Goal: Information Seeking & Learning: Learn about a topic

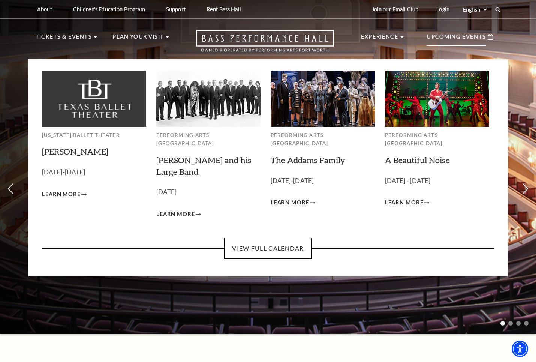
click at [452, 32] on p "Upcoming Events" at bounding box center [456, 39] width 59 height 14
click at [453, 36] on p "Upcoming Events" at bounding box center [456, 39] width 59 height 14
click at [279, 242] on link "View Full Calendar" at bounding box center [267, 248] width 87 height 21
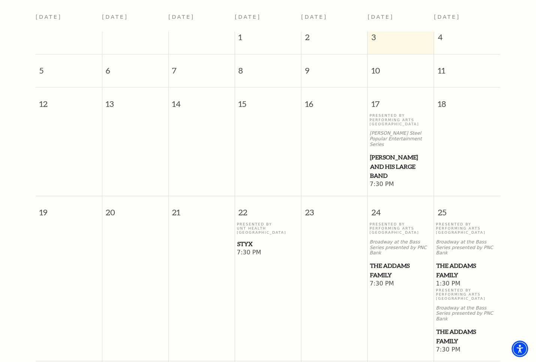
scroll to position [192, 0]
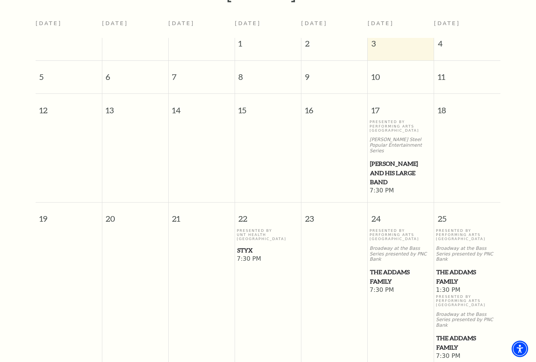
click at [297, 300] on td "Presented By UNT Health [GEOGRAPHIC_DATA] Styx 7:30 PM" at bounding box center [268, 294] width 66 height 132
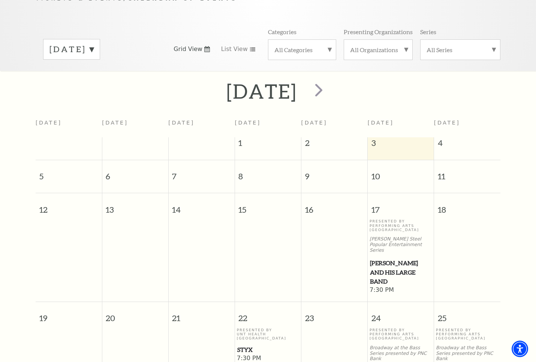
scroll to position [92, 0]
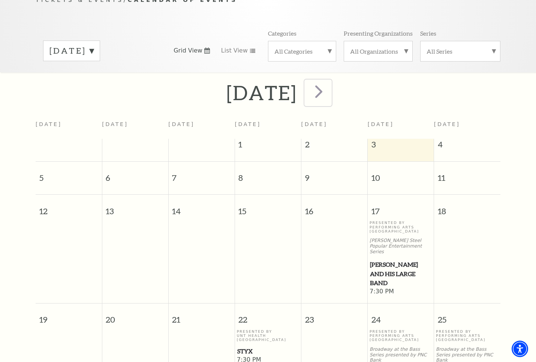
click at [330, 83] on span "next" at bounding box center [318, 91] width 21 height 21
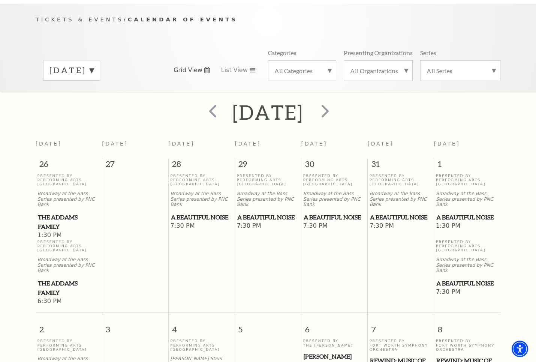
scroll to position [0, 0]
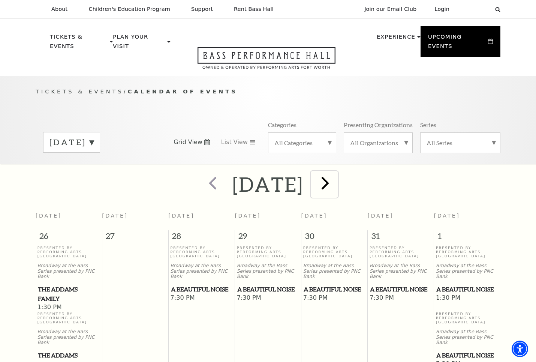
click at [336, 177] on span "next" at bounding box center [325, 182] width 21 height 21
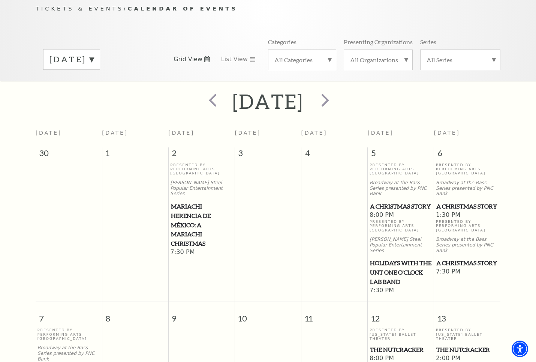
scroll to position [55, 0]
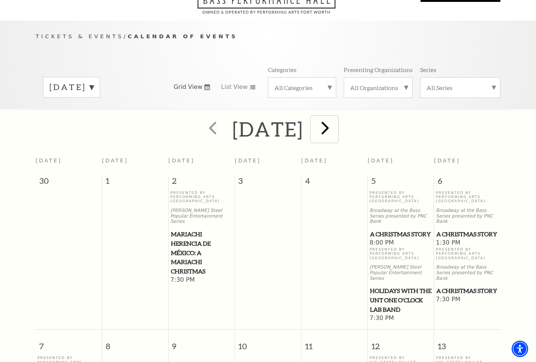
click at [336, 126] on span "next" at bounding box center [325, 127] width 21 height 21
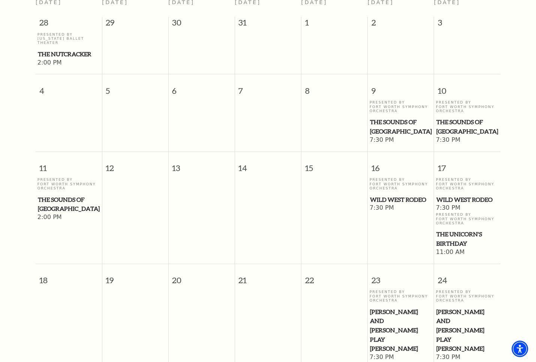
scroll to position [56, 0]
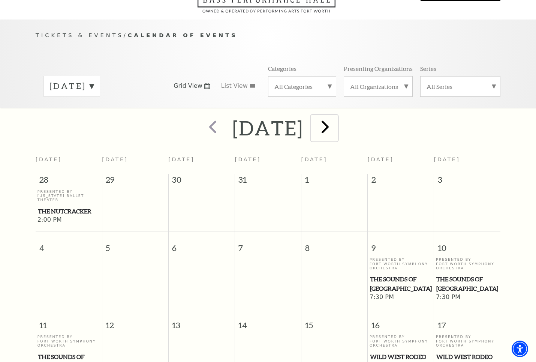
click at [336, 120] on span "next" at bounding box center [325, 126] width 21 height 21
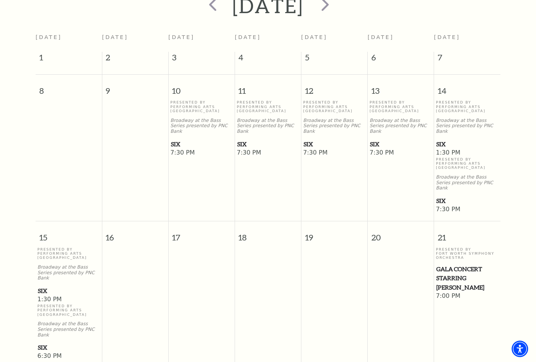
scroll to position [166, 0]
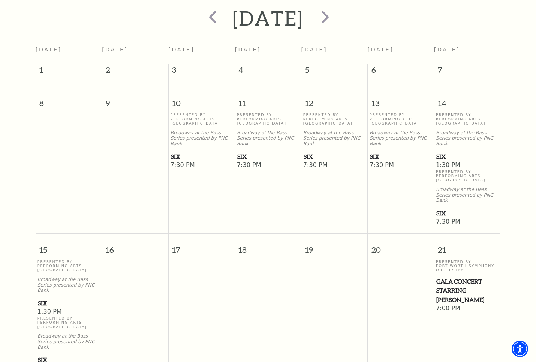
click at [308, 152] on span "SIX" at bounding box center [335, 156] width 62 height 9
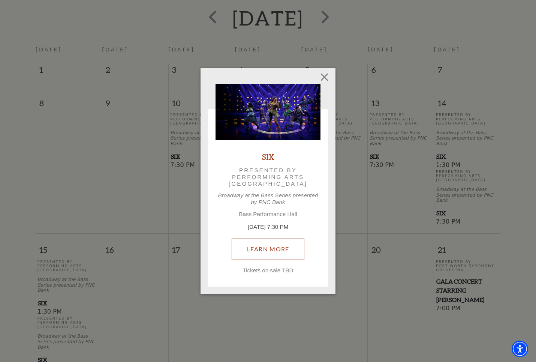
click at [279, 249] on link "Learn More" at bounding box center [268, 249] width 73 height 21
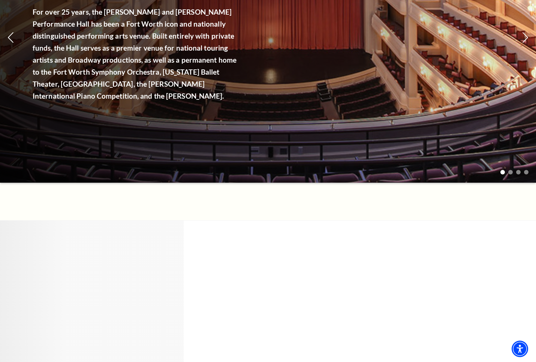
scroll to position [242, 0]
